Goal: Browse casually: Explore the website without a specific task or goal

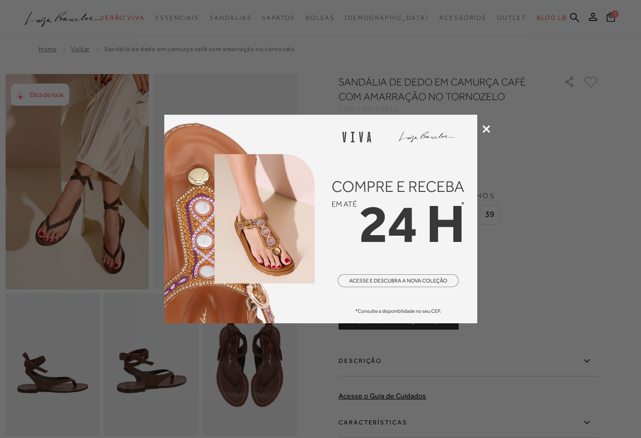
click at [489, 125] on div at bounding box center [320, 219] width 641 height 438
click at [489, 126] on icon at bounding box center [487, 129] width 8 height 8
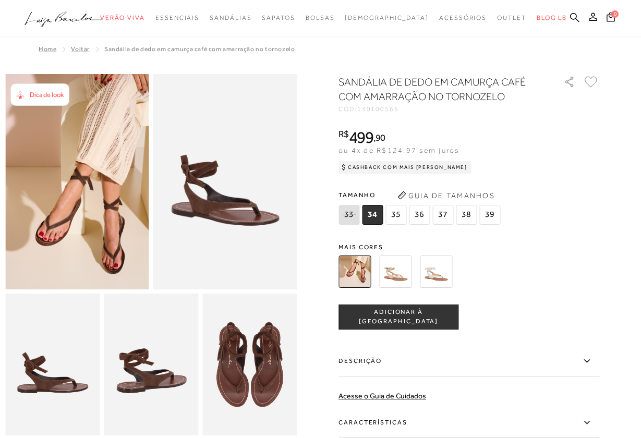
click at [439, 219] on span "37" at bounding box center [443, 215] width 21 height 20
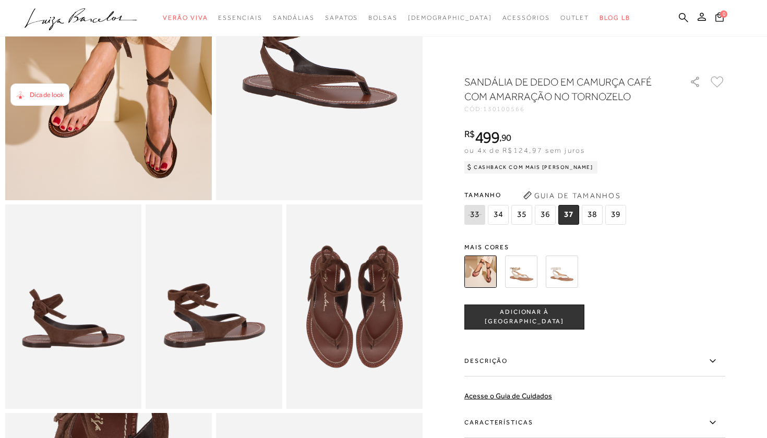
scroll to position [244, 0]
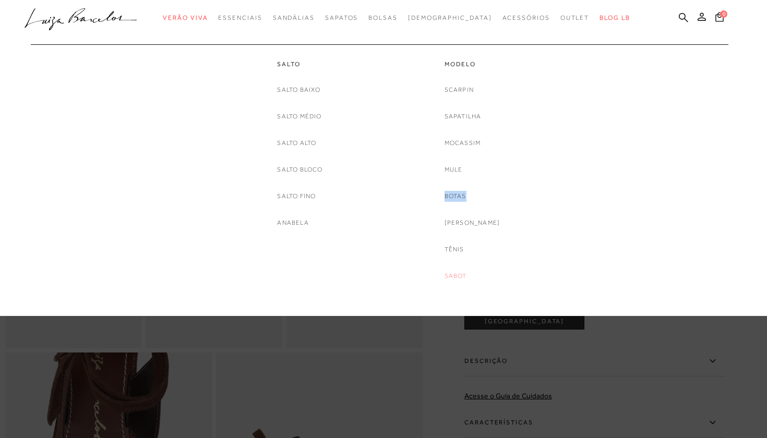
click at [467, 275] on link "Sabot" at bounding box center [456, 276] width 22 height 11
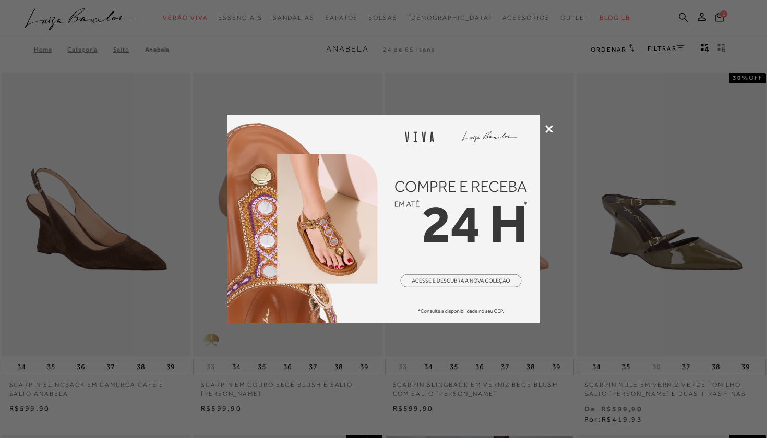
click at [548, 126] on icon at bounding box center [549, 129] width 8 height 8
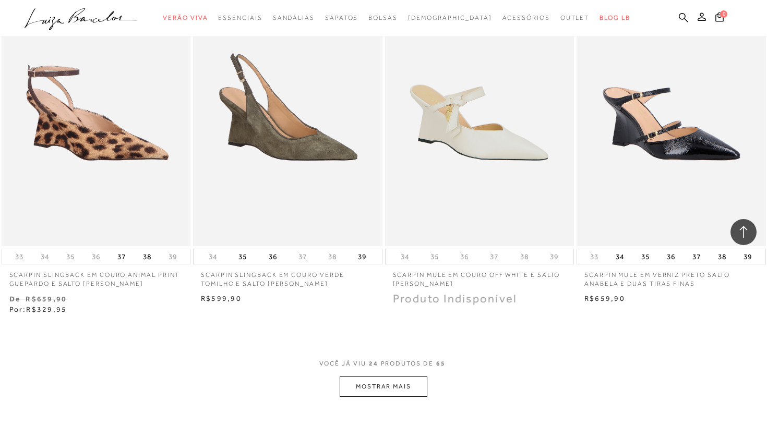
scroll to position [1938, 0]
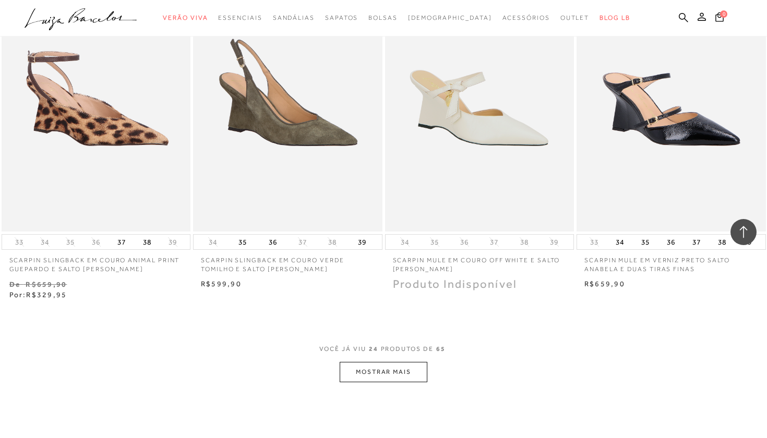
click at [377, 362] on button "MOSTRAR MAIS" at bounding box center [384, 372] width 88 height 20
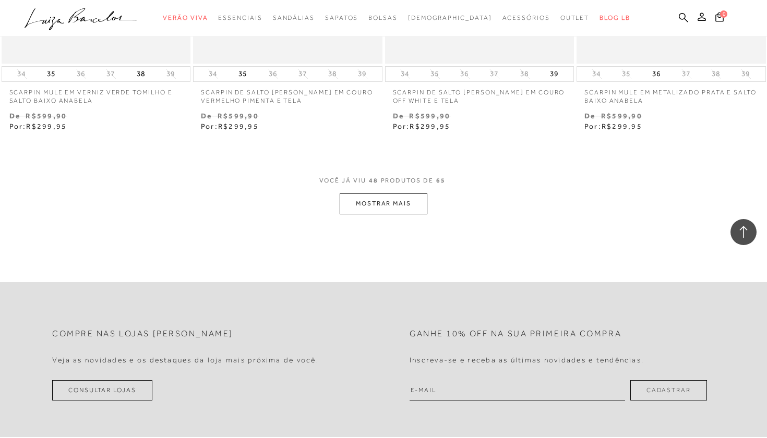
scroll to position [4295, 0]
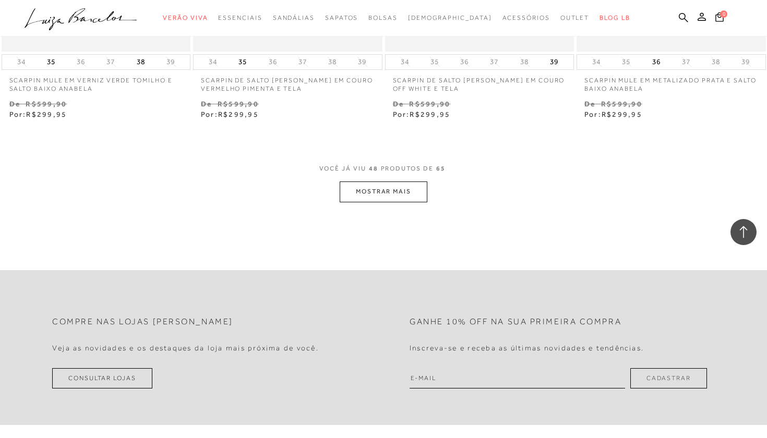
click at [400, 182] on button "MOSTRAR MAIS" at bounding box center [384, 192] width 88 height 20
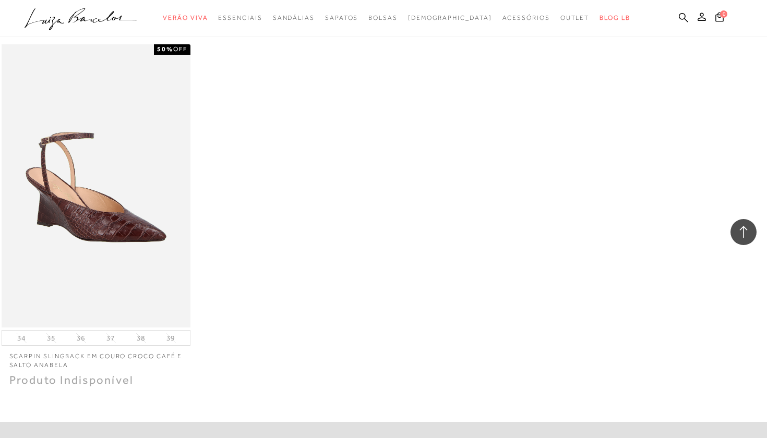
scroll to position [5587, 0]
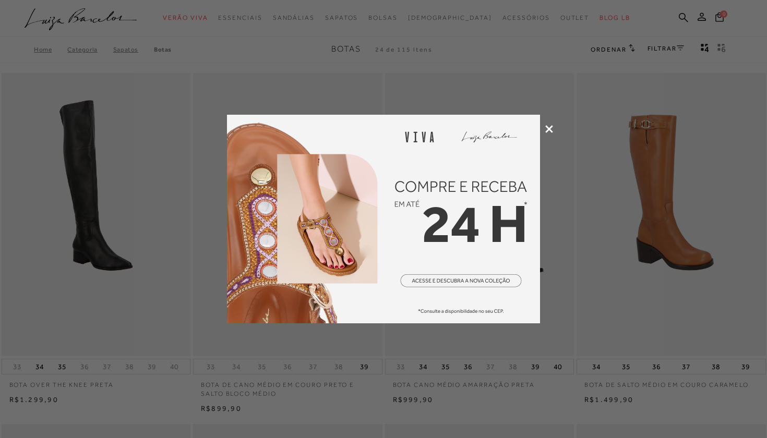
click at [551, 129] on icon at bounding box center [549, 129] width 8 height 8
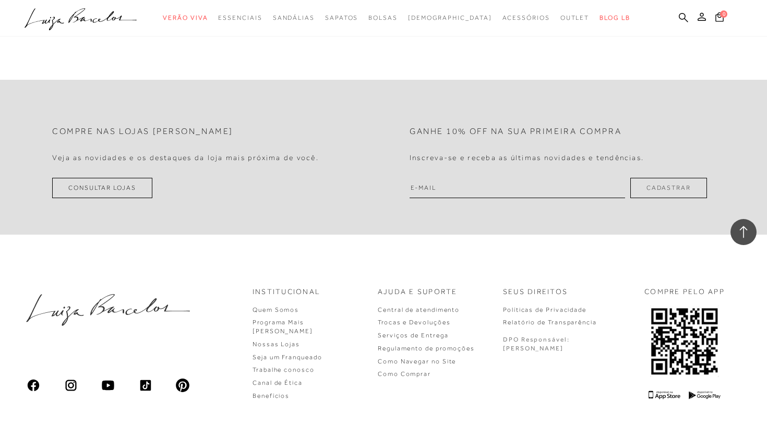
scroll to position [2008, 0]
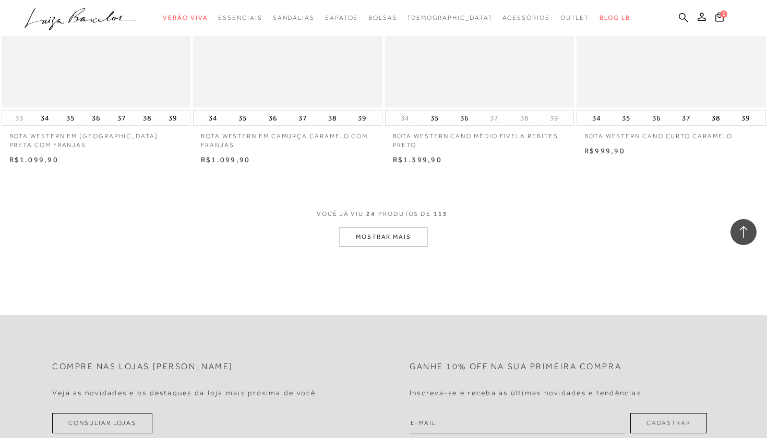
click at [364, 233] on button "MOSTRAR MAIS" at bounding box center [384, 237] width 88 height 20
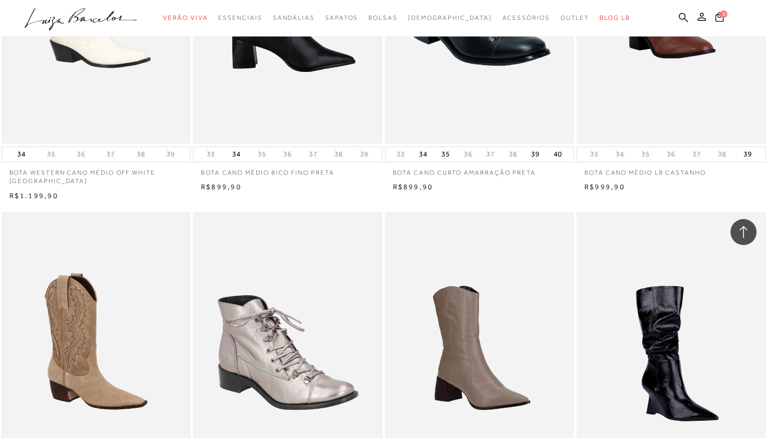
scroll to position [3944, 0]
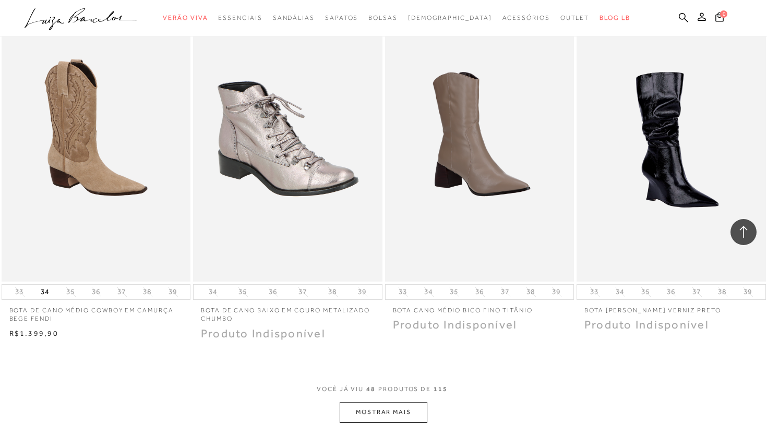
click at [420, 402] on button "MOSTRAR MAIS" at bounding box center [384, 412] width 88 height 20
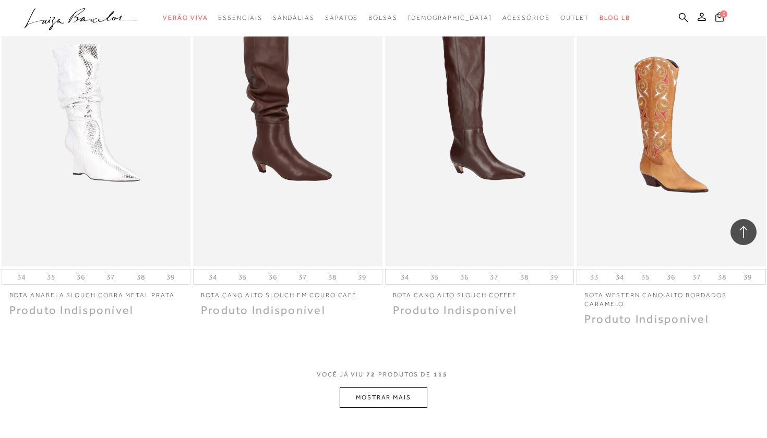
scroll to position [6361, 0]
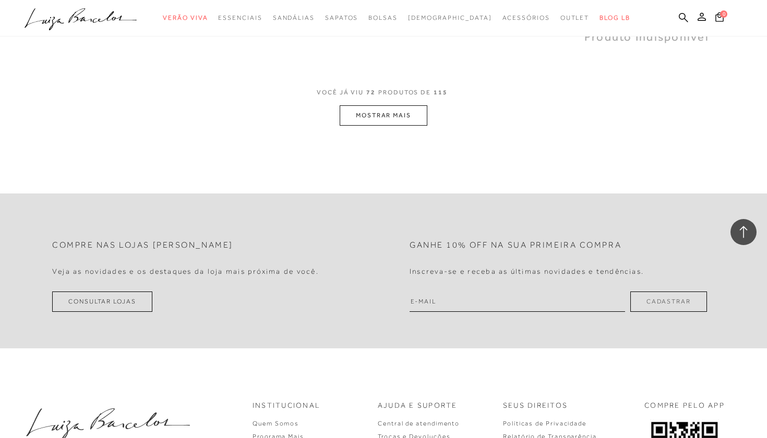
click at [379, 105] on button "MOSTRAR MAIS" at bounding box center [384, 115] width 88 height 20
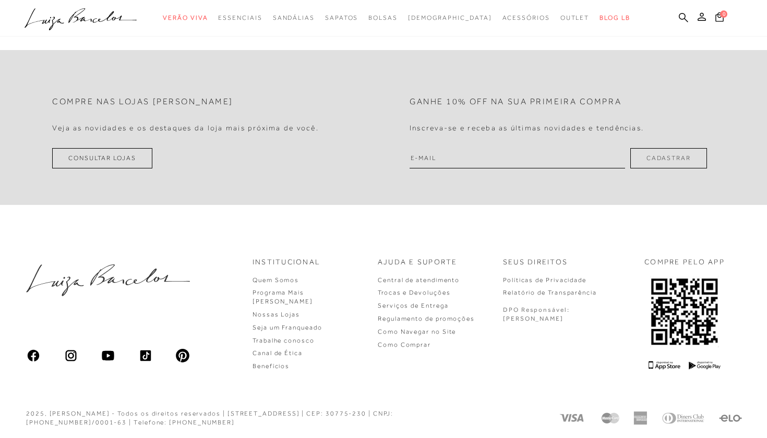
scroll to position [413, 0]
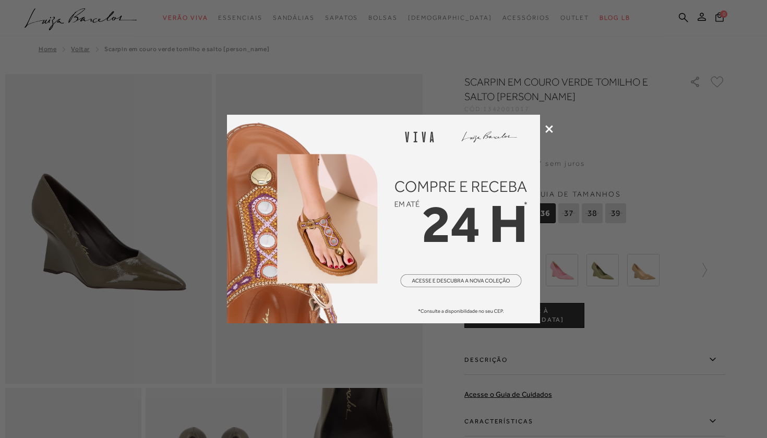
click at [551, 125] on icon at bounding box center [549, 129] width 8 height 8
